Goal: Information Seeking & Learning: Learn about a topic

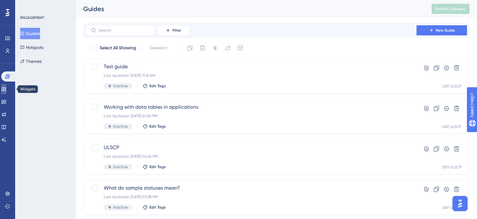
click at [6, 87] on icon at bounding box center [3, 88] width 5 height 5
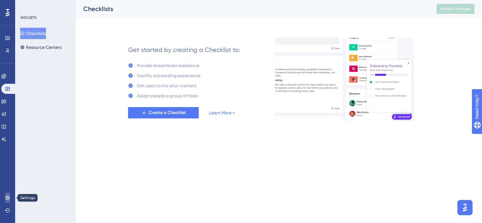
click at [8, 199] on icon at bounding box center [7, 198] width 4 height 4
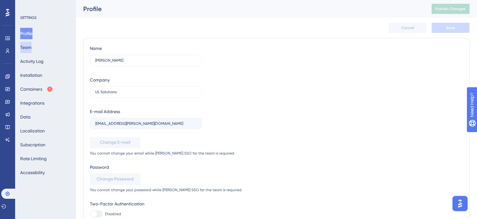
click at [32, 47] on button "Team" at bounding box center [25, 47] width 11 height 11
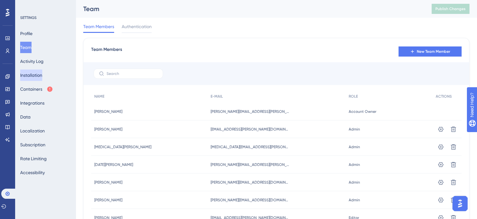
click at [33, 72] on button "Installation" at bounding box center [31, 74] width 22 height 11
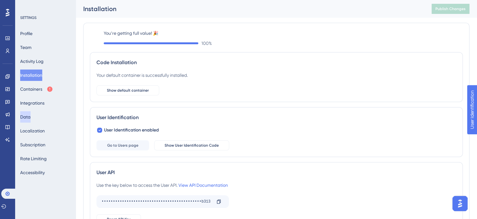
click at [31, 114] on button "Data" at bounding box center [25, 116] width 10 height 11
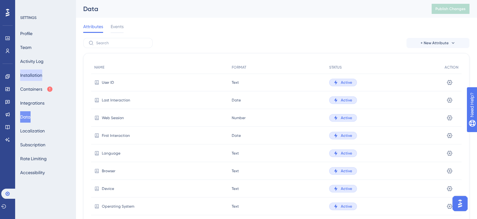
click at [42, 77] on button "Installation" at bounding box center [31, 74] width 22 height 11
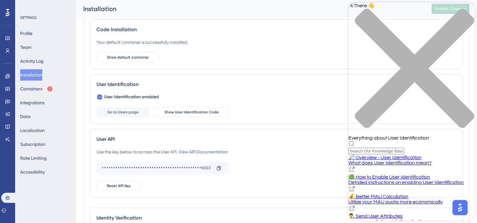
scroll to position [38, 0]
click at [44, 87] on button "Containers" at bounding box center [36, 88] width 33 height 11
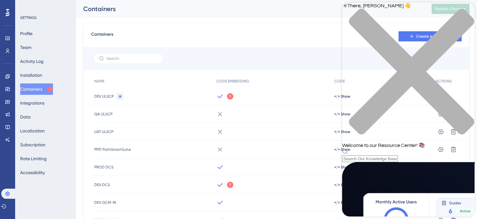
scroll to position [185, 0]
click at [469, 13] on div "close resource center" at bounding box center [408, 75] width 132 height 133
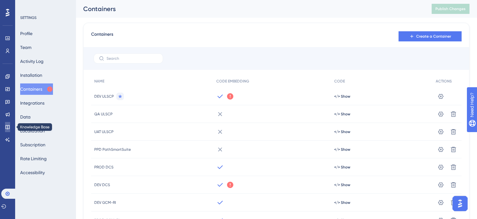
click at [9, 129] on link at bounding box center [7, 127] width 5 height 10
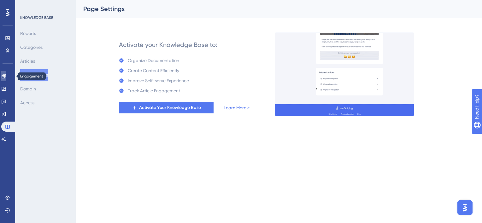
click at [6, 77] on icon at bounding box center [3, 76] width 5 height 5
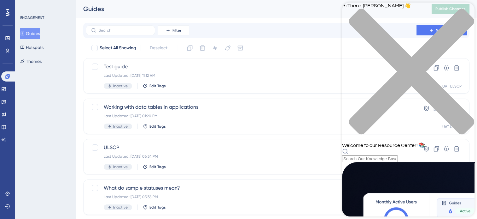
scroll to position [254, 0]
click at [384, 8] on span "Hi There, [PERSON_NAME] 👋" at bounding box center [376, 5] width 69 height 5
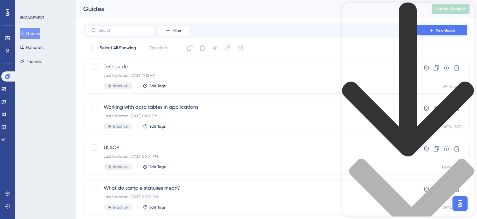
type input "resource center"
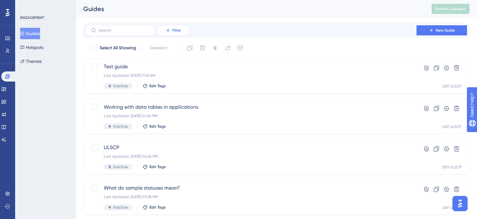
click at [162, 31] on button "Filter" at bounding box center [174, 30] width 32 height 10
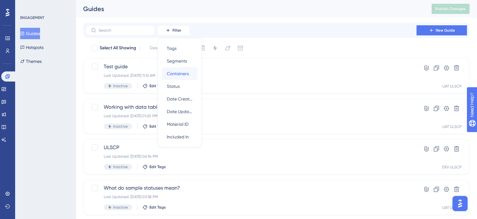
click at [173, 74] on span "Containers" at bounding box center [178, 74] width 22 height 8
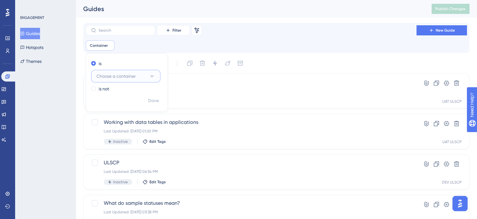
click at [112, 81] on button "Choose a container" at bounding box center [125, 76] width 69 height 13
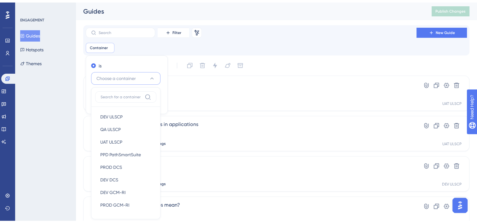
scroll to position [42, 0]
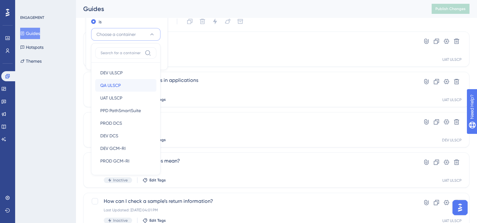
click at [119, 82] on span "QA ULSCP" at bounding box center [110, 86] width 21 height 8
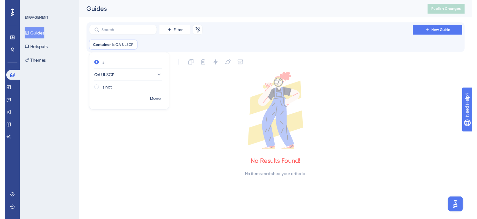
scroll to position [0, 0]
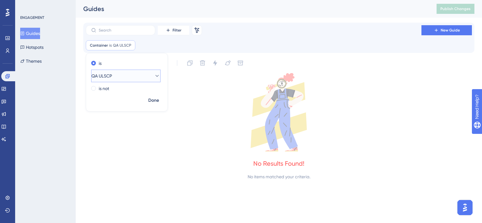
click at [128, 72] on button "QA ULSCP" at bounding box center [125, 76] width 69 height 13
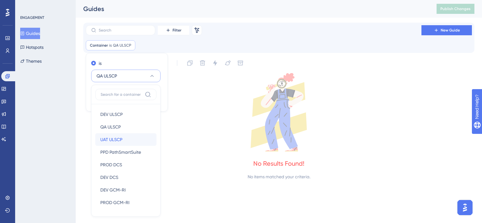
click at [122, 139] on span "UAT ULSCP" at bounding box center [111, 140] width 22 height 8
checkbox input "false"
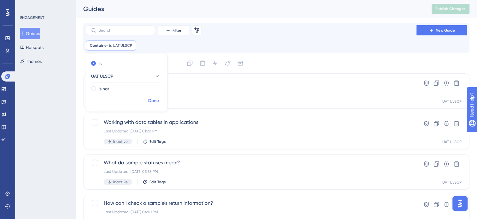
click at [148, 101] on span "Done" at bounding box center [153, 101] width 11 height 8
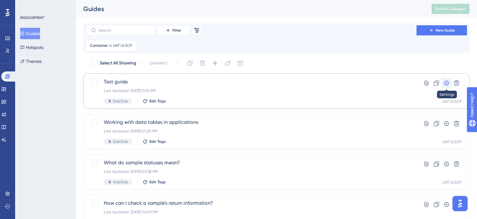
click at [444, 83] on icon at bounding box center [446, 83] width 6 height 6
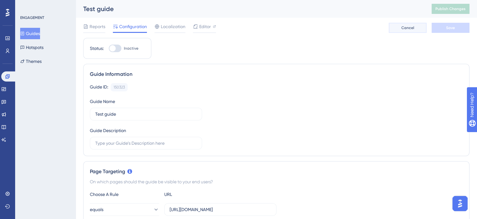
click at [413, 25] on span "Cancel" at bounding box center [408, 27] width 13 height 5
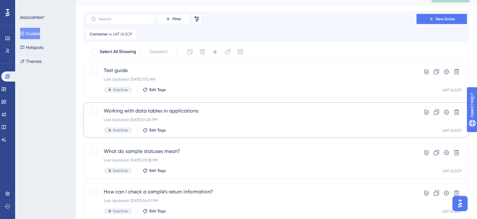
scroll to position [12, 0]
click at [445, 71] on icon at bounding box center [446, 71] width 6 height 6
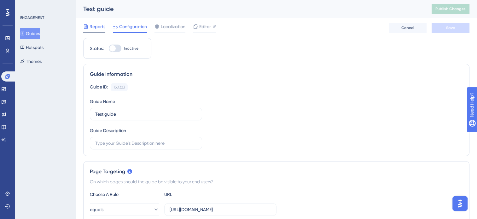
click at [102, 26] on span "Reports" at bounding box center [98, 27] width 16 height 8
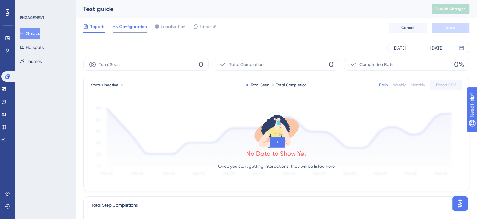
click at [121, 31] on div "Configuration" at bounding box center [130, 28] width 34 height 10
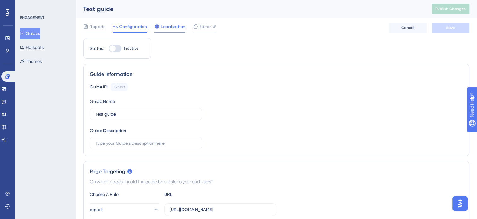
click at [172, 30] on span "Localization" at bounding box center [173, 27] width 25 height 8
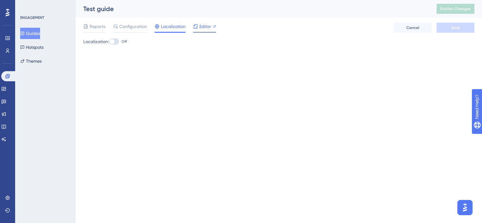
click at [201, 25] on span "Editor" at bounding box center [205, 27] width 12 height 8
click at [102, 23] on span "Reports" at bounding box center [98, 27] width 16 height 8
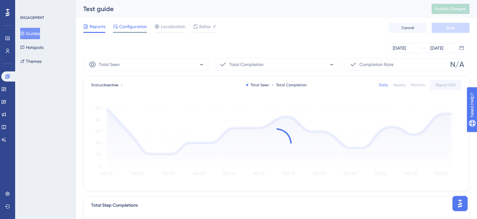
click at [121, 28] on span "Configuration" at bounding box center [133, 27] width 28 height 8
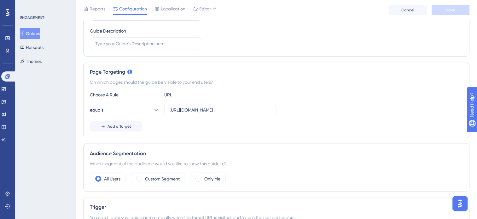
scroll to position [106, 0]
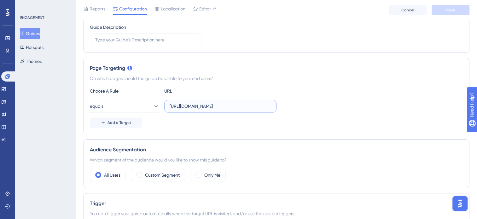
click at [212, 103] on input "[URL][DOMAIN_NAME]" at bounding box center [221, 106] width 102 height 7
click at [460, 206] on img "Open AI Assistant Launcher" at bounding box center [460, 202] width 11 height 11
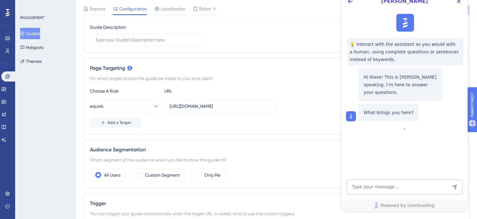
scroll to position [0, 0]
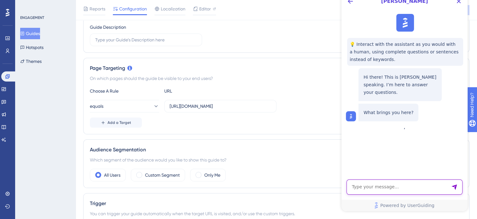
click at [375, 187] on textarea "AI Assistant Text Input" at bounding box center [405, 186] width 116 height 15
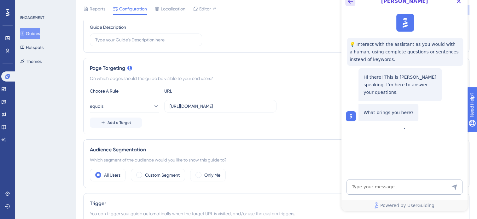
click at [352, 2] on icon "Back Button" at bounding box center [351, 1] width 8 height 8
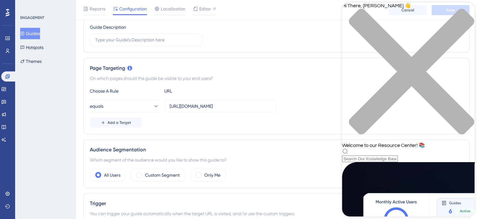
scroll to position [254, 0]
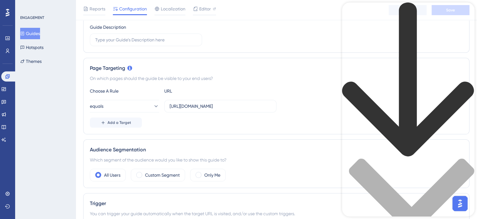
click at [401, 38] on div "Resource Center Header" at bounding box center [408, 154] width 132 height 303
type input "resource center"
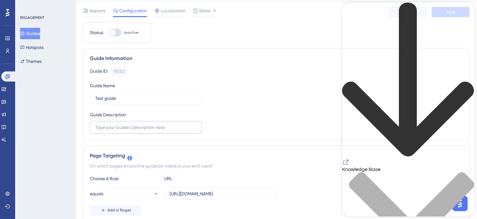
scroll to position [0, 0]
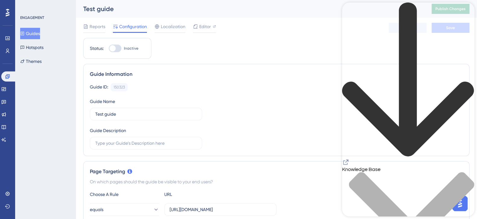
click at [352, 14] on icon "back to header" at bounding box center [408, 80] width 132 height 155
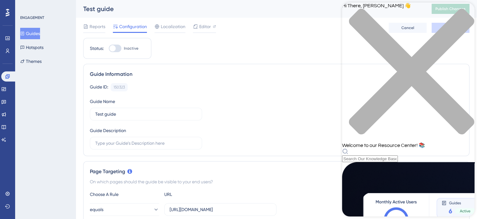
scroll to position [3, 0]
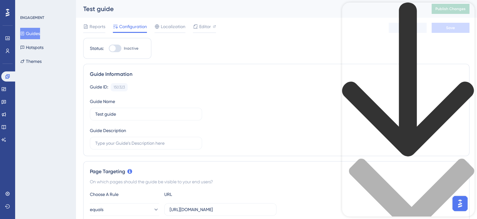
click at [406, 36] on div "Resource Center Header" at bounding box center [408, 154] width 132 height 303
type input "resource center"
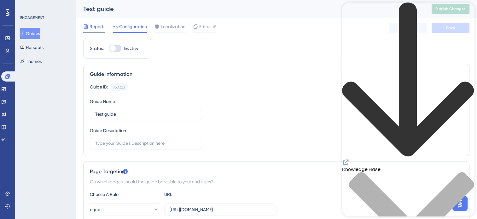
click at [99, 28] on span "Reports" at bounding box center [98, 27] width 16 height 8
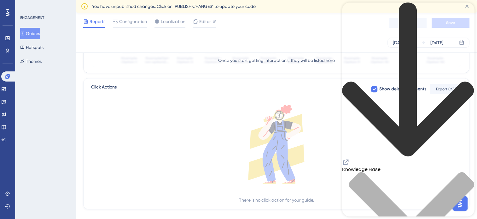
scroll to position [234, 0]
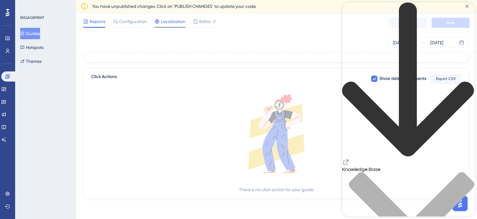
click at [178, 23] on span "Localization" at bounding box center [173, 22] width 25 height 8
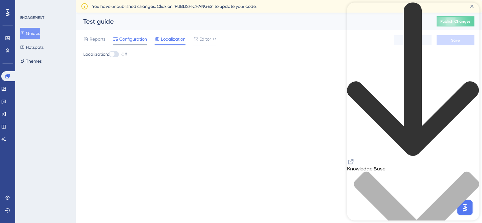
click at [131, 36] on span "Configuration" at bounding box center [133, 39] width 28 height 8
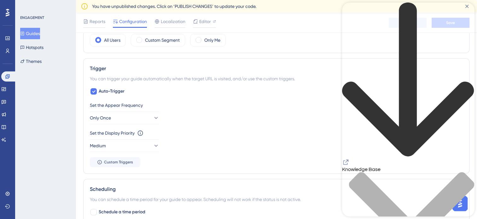
scroll to position [256, 0]
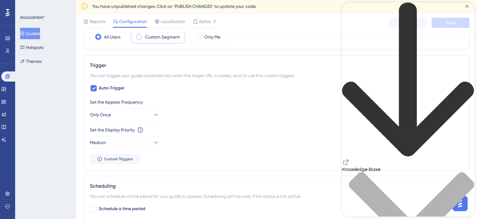
click at [167, 39] on label "Custom Segment" at bounding box center [162, 37] width 35 height 8
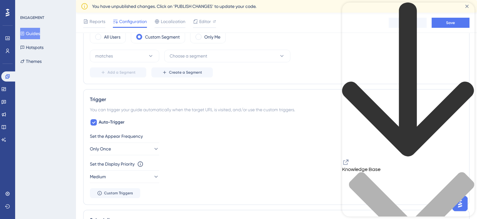
scroll to position [220, 0]
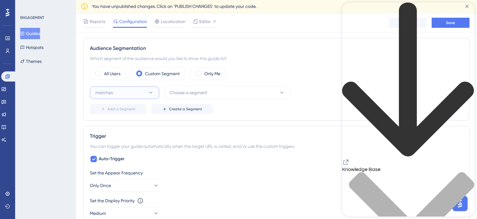
click at [142, 88] on button "matches" at bounding box center [124, 92] width 69 height 13
click at [115, 73] on label "All Users" at bounding box center [112, 74] width 16 height 8
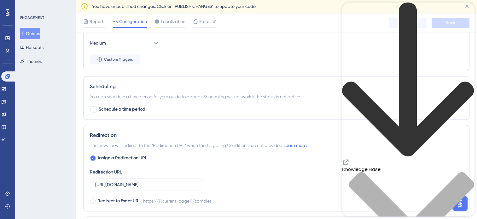
scroll to position [368, 0]
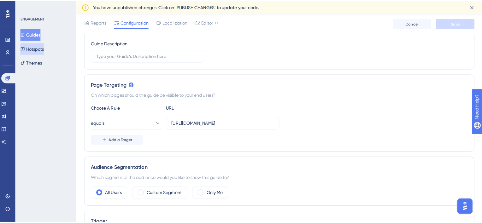
scroll to position [0, 0]
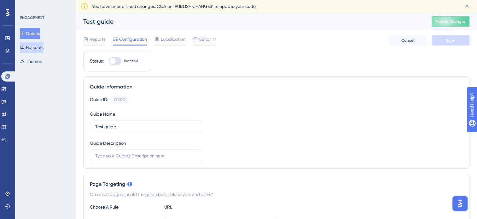
click at [37, 51] on button "Hotspots" at bounding box center [31, 47] width 23 height 11
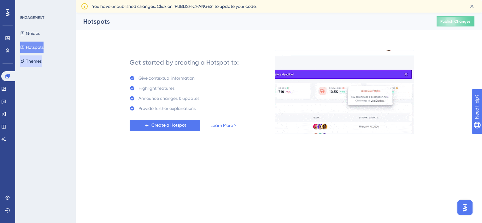
click at [37, 62] on button "Themes" at bounding box center [30, 61] width 21 height 11
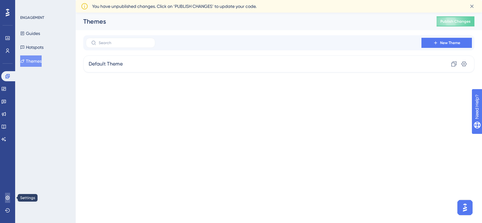
click at [10, 197] on icon at bounding box center [7, 198] width 5 height 5
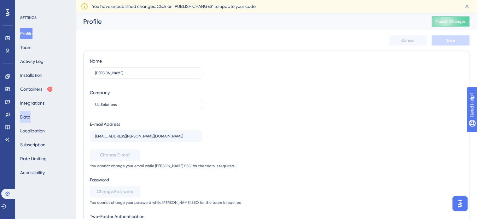
click at [31, 115] on button "Data" at bounding box center [25, 116] width 10 height 11
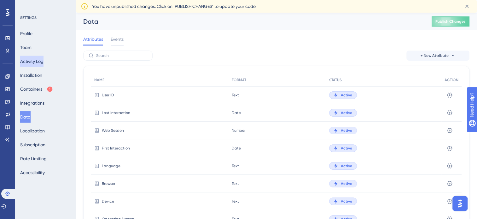
click at [35, 61] on button "Activity Log" at bounding box center [31, 61] width 23 height 11
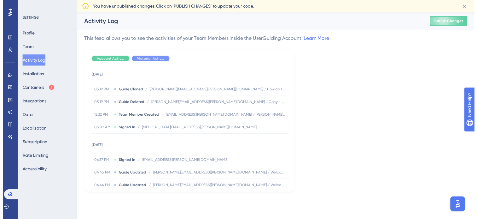
scroll to position [310, 0]
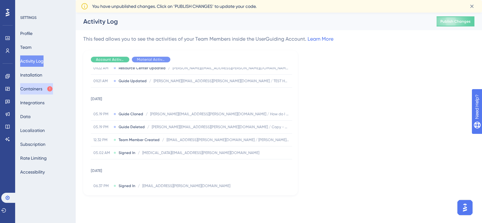
click at [31, 86] on button "Containers" at bounding box center [36, 88] width 33 height 11
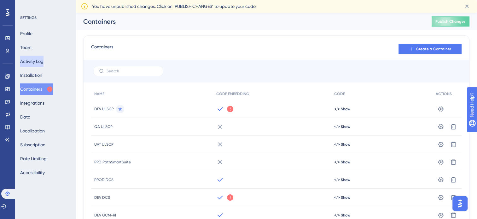
click at [38, 56] on button "Activity Log" at bounding box center [31, 61] width 23 height 11
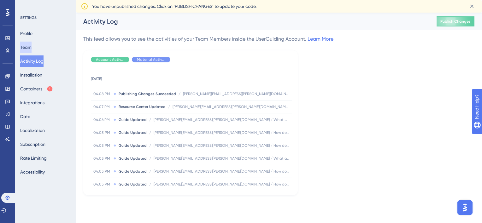
click at [32, 47] on button "Team" at bounding box center [25, 47] width 11 height 11
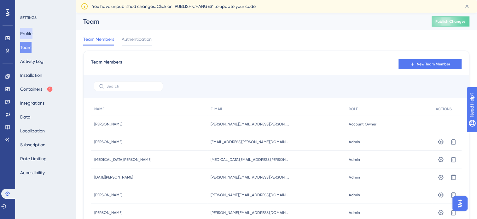
click at [32, 29] on button "Profile" at bounding box center [26, 33] width 12 height 11
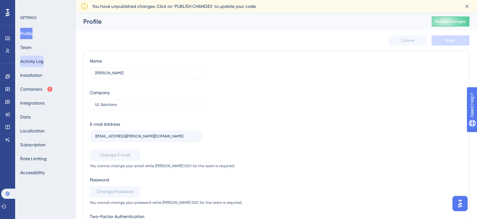
click at [44, 65] on button "Activity Log" at bounding box center [31, 61] width 23 height 11
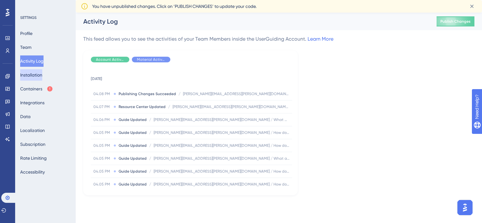
click at [42, 75] on button "Installation" at bounding box center [31, 74] width 22 height 11
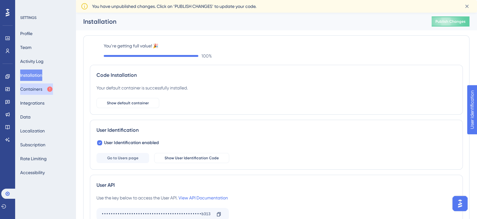
click at [42, 90] on button "Containers" at bounding box center [36, 88] width 33 height 11
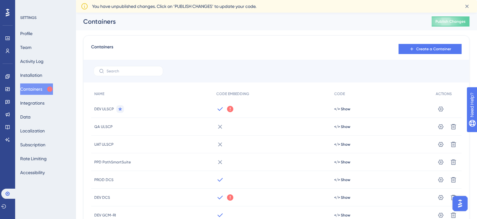
click at [44, 118] on div "Profile Team Activity Log Installation Containers Integrations Data Localizatio…" at bounding box center [45, 103] width 51 height 150
click at [31, 116] on button "Data" at bounding box center [25, 116] width 10 height 11
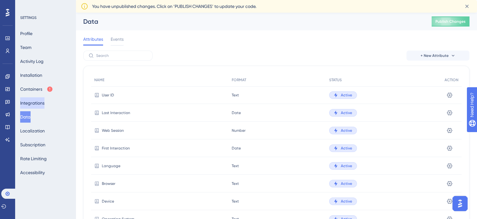
click at [41, 107] on button "Integrations" at bounding box center [32, 102] width 24 height 11
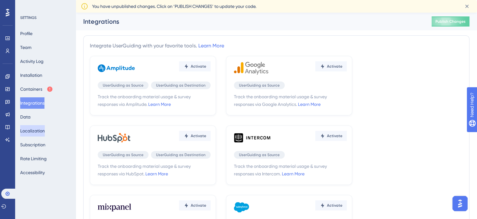
click at [36, 134] on button "Localization" at bounding box center [32, 130] width 25 height 11
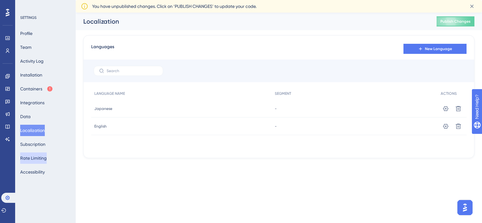
click at [42, 154] on button "Rate Limiting" at bounding box center [33, 158] width 26 height 11
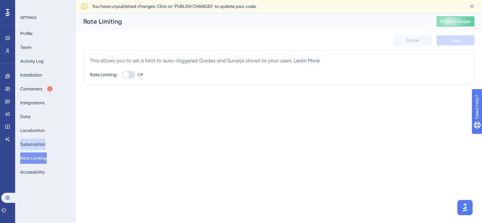
click at [40, 146] on button "Subscription" at bounding box center [32, 144] width 25 height 11
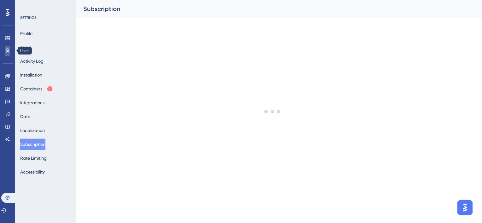
click at [5, 52] on link at bounding box center [7, 51] width 5 height 10
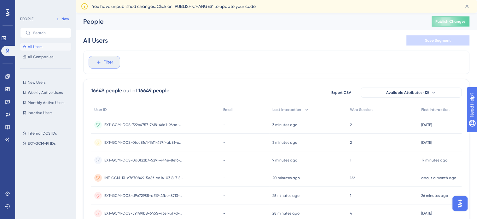
click at [104, 65] on span "Filter" at bounding box center [108, 62] width 10 height 8
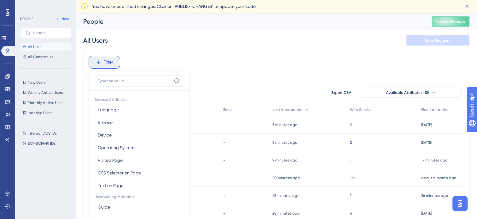
click at [173, 54] on div "Filter Browser Attributes Language Language Browser Browser Device Device Opera…" at bounding box center [276, 61] width 386 height 23
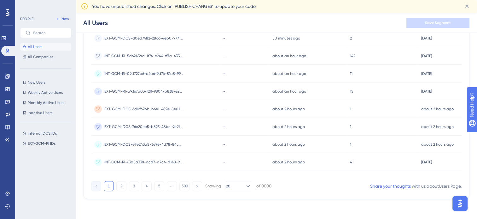
scroll to position [0, 5]
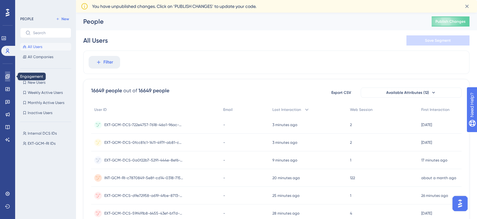
click at [6, 74] on icon at bounding box center [7, 76] width 5 height 5
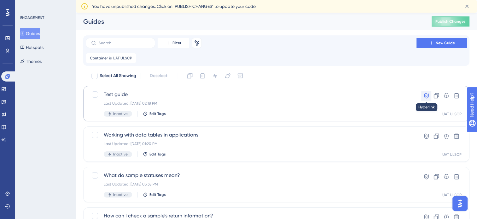
click at [427, 94] on icon at bounding box center [426, 95] width 4 height 5
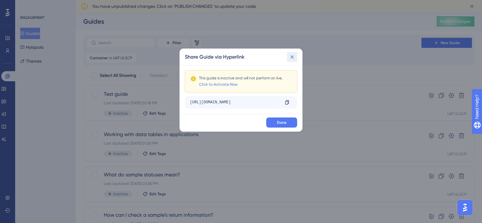
click at [289, 61] on button at bounding box center [292, 57] width 10 height 10
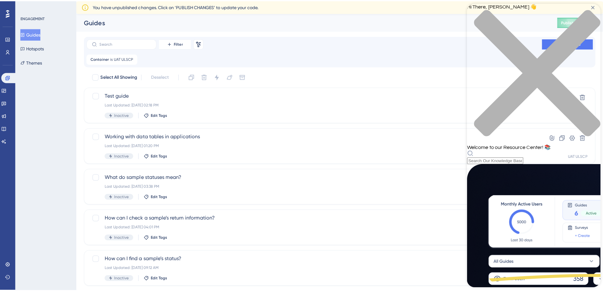
scroll to position [186, 0]
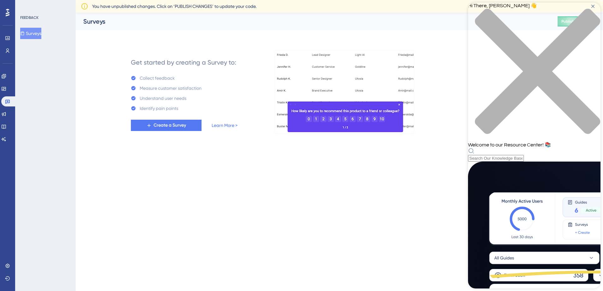
scroll to position [182, 0]
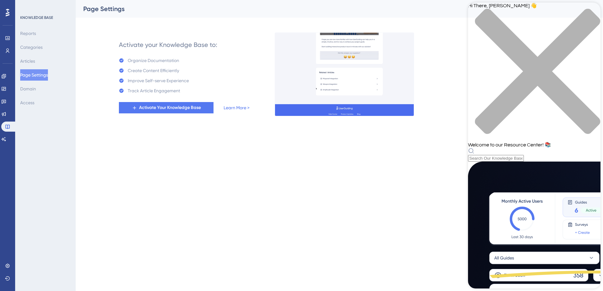
click at [477, 12] on div "close resource center" at bounding box center [534, 75] width 132 height 133
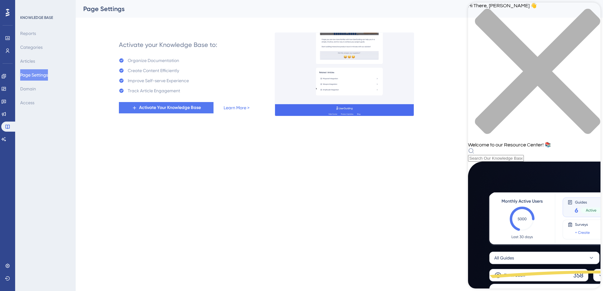
scroll to position [182, 0]
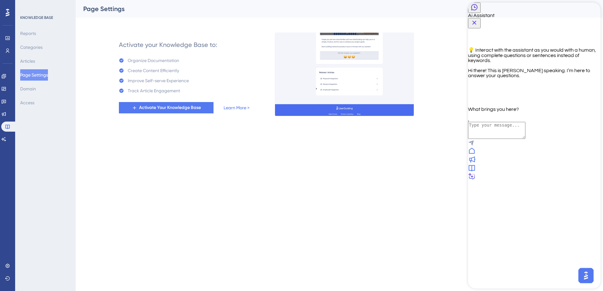
click at [477, 21] on icon "Close Button" at bounding box center [474, 23] width 4 height 4
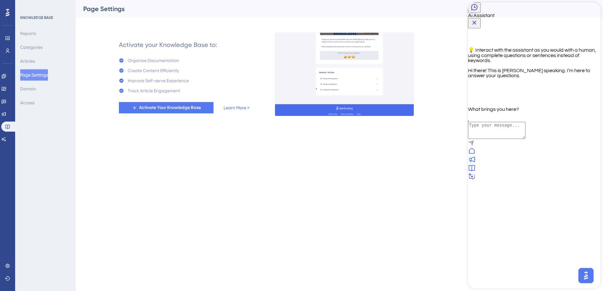
click at [477, 19] on icon "Close Button" at bounding box center [475, 23] width 8 height 8
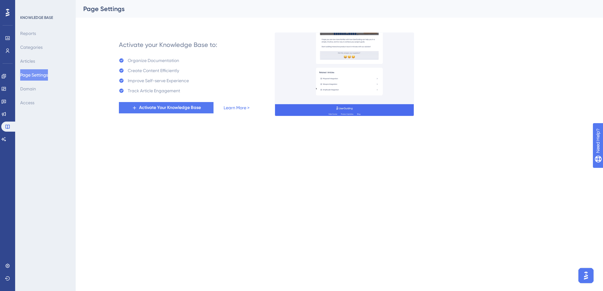
drag, startPoint x: 1165, startPoint y: 532, endPoint x: 585, endPoint y: 267, distance: 638.1
click at [477, 218] on button "Open AI Assistant Launcher" at bounding box center [585, 275] width 15 height 15
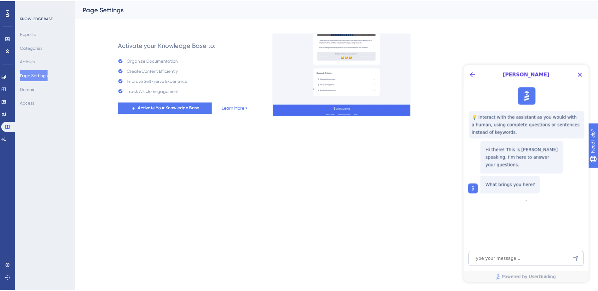
scroll to position [0, 0]
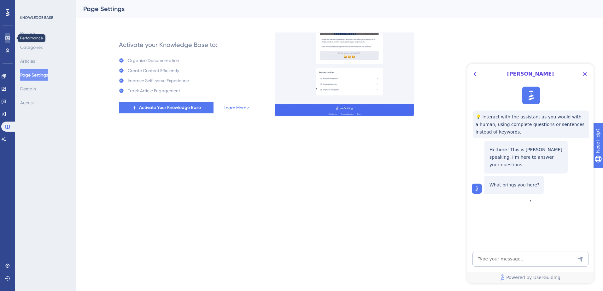
click at [110, 193] on icon at bounding box center [112, 195] width 5 height 5
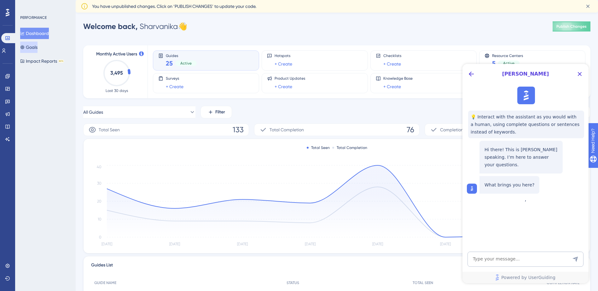
click at [36, 52] on button "Goals" at bounding box center [28, 47] width 17 height 11
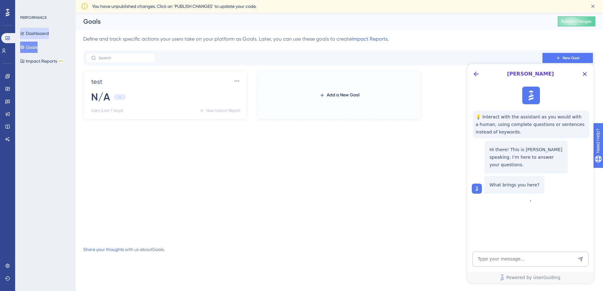
click at [34, 37] on button "Dashboard" at bounding box center [34, 33] width 29 height 11
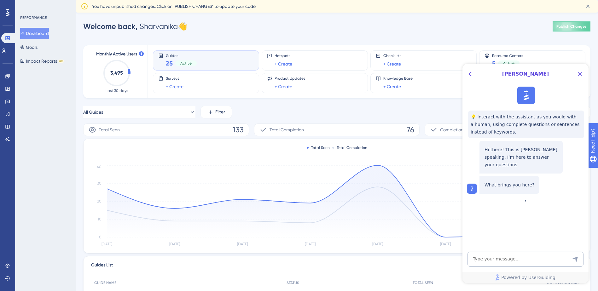
click at [477, 73] on div "[PERSON_NAME]" at bounding box center [526, 74] width 126 height 20
click at [477, 74] on div "[PERSON_NAME]" at bounding box center [526, 74] width 126 height 20
drag, startPoint x: 477, startPoint y: 74, endPoint x: 470, endPoint y: 75, distance: 7.4
click at [470, 75] on icon "Back Button" at bounding box center [472, 74] width 8 height 8
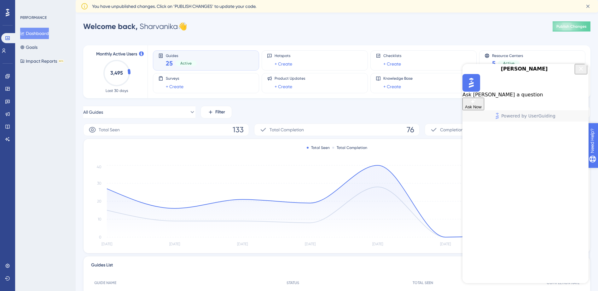
click at [477, 73] on icon "Close Button" at bounding box center [582, 69] width 8 height 8
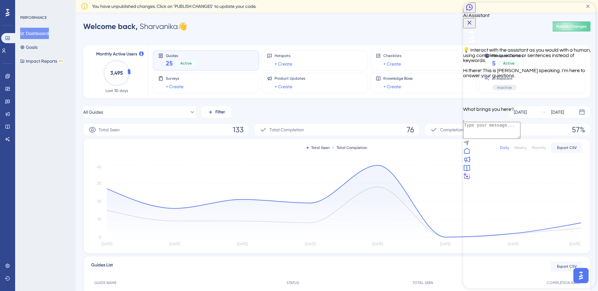
click at [473, 19] on icon "Close Button" at bounding box center [470, 23] width 8 height 8
